Goal: Information Seeking & Learning: Understand process/instructions

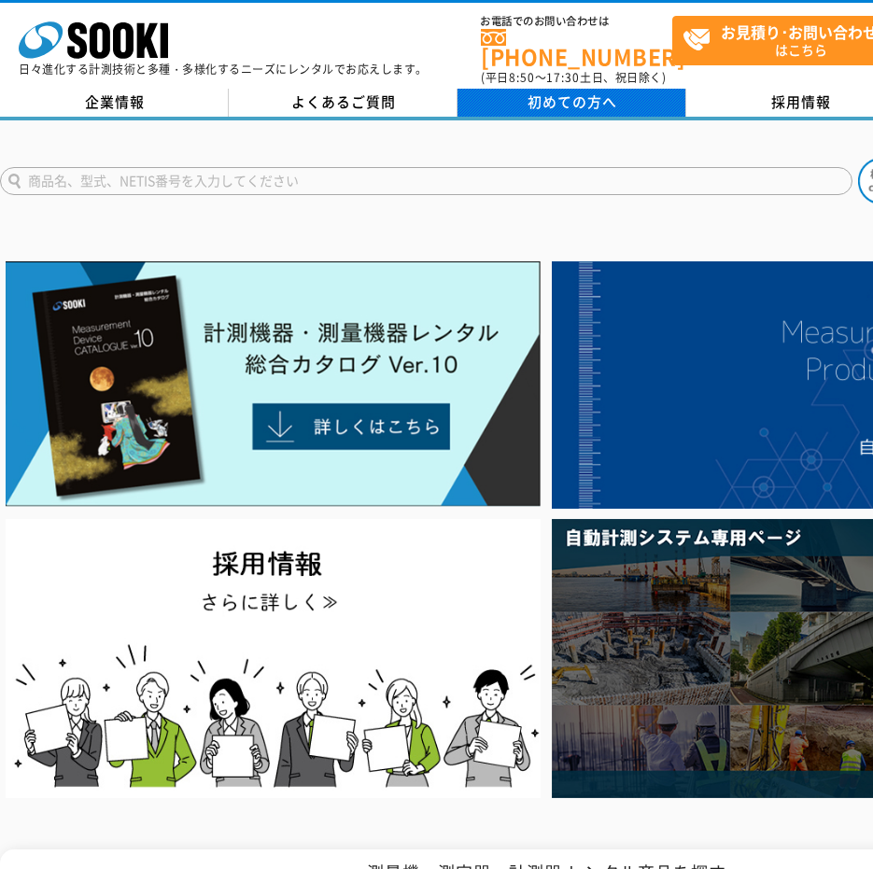
click at [519, 94] on link "初めての方へ" at bounding box center [571, 103] width 229 height 28
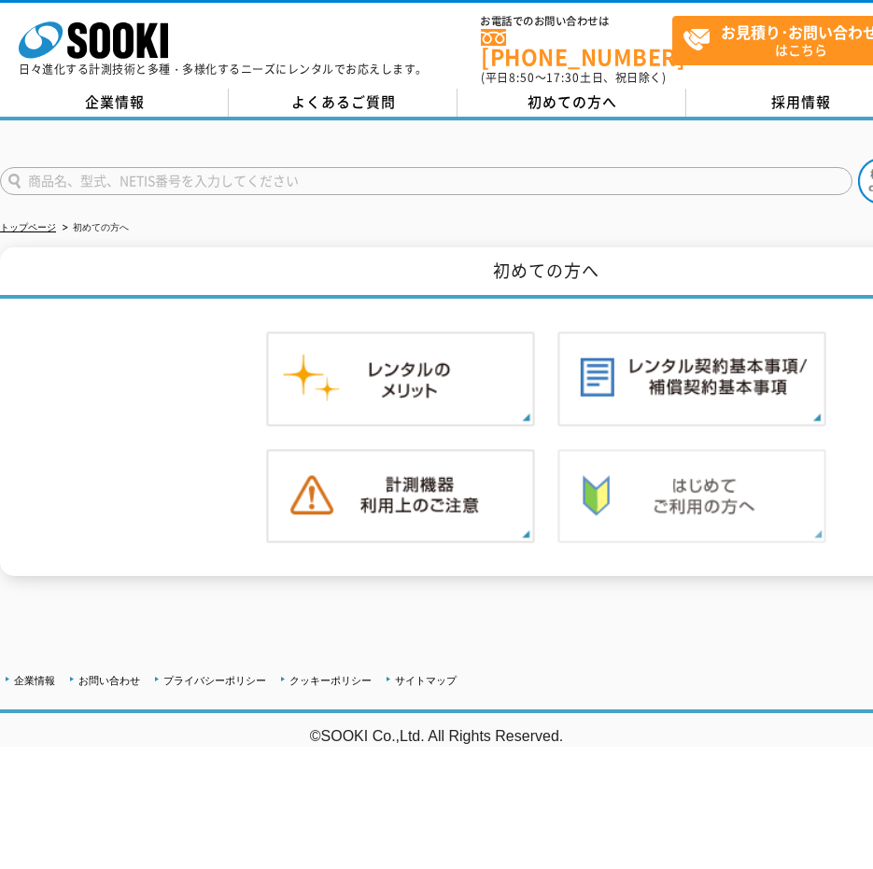
click at [607, 482] on img at bounding box center [691, 496] width 269 height 95
